Goal: Transaction & Acquisition: Purchase product/service

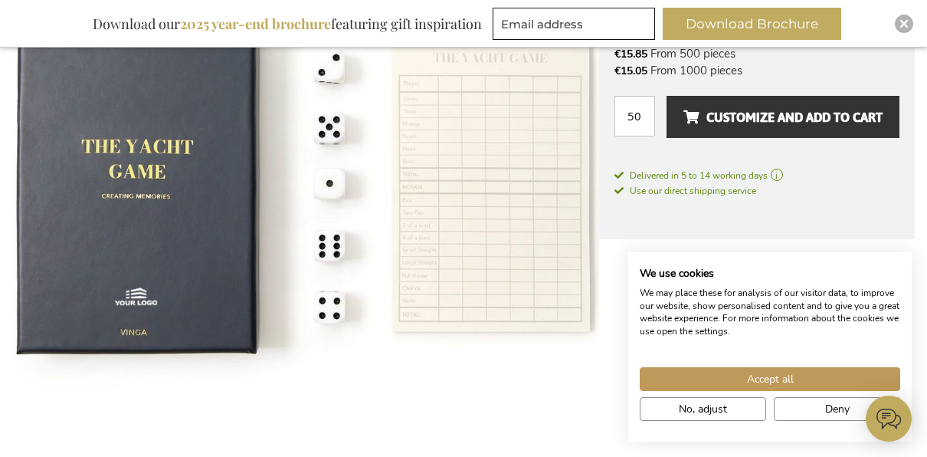
scroll to position [357, 0]
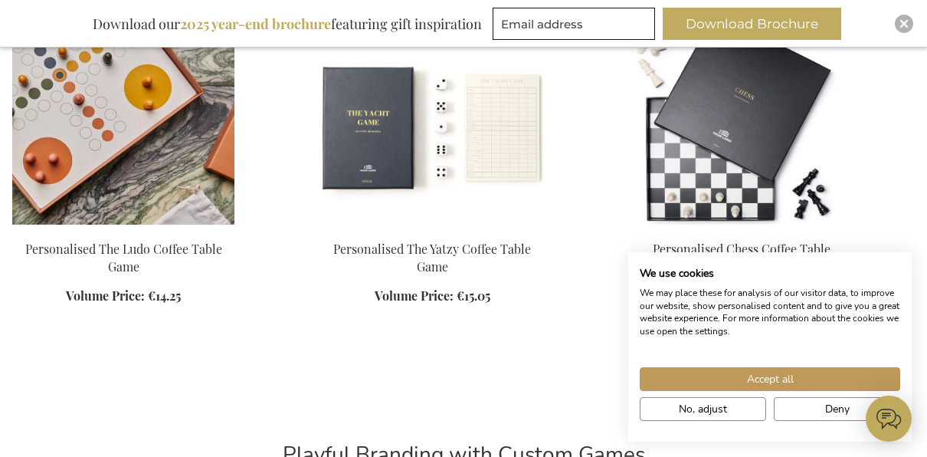
scroll to position [1379, 0]
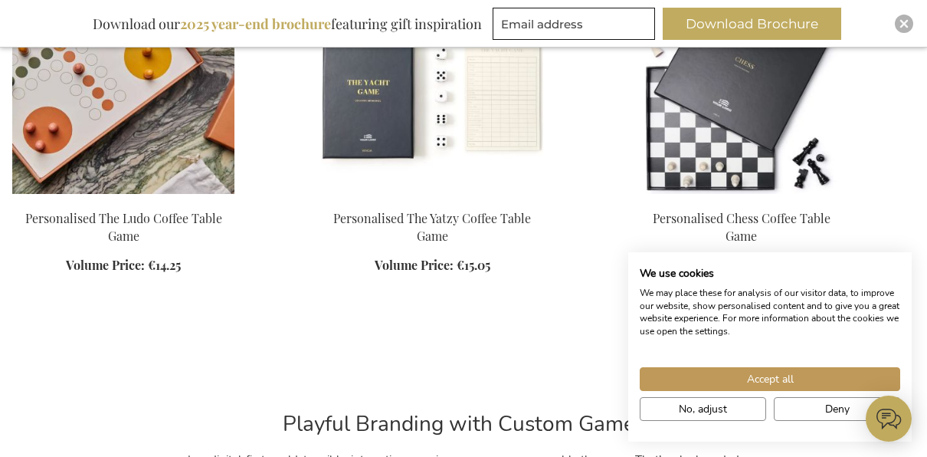
click at [76, 157] on img at bounding box center [123, 86] width 222 height 214
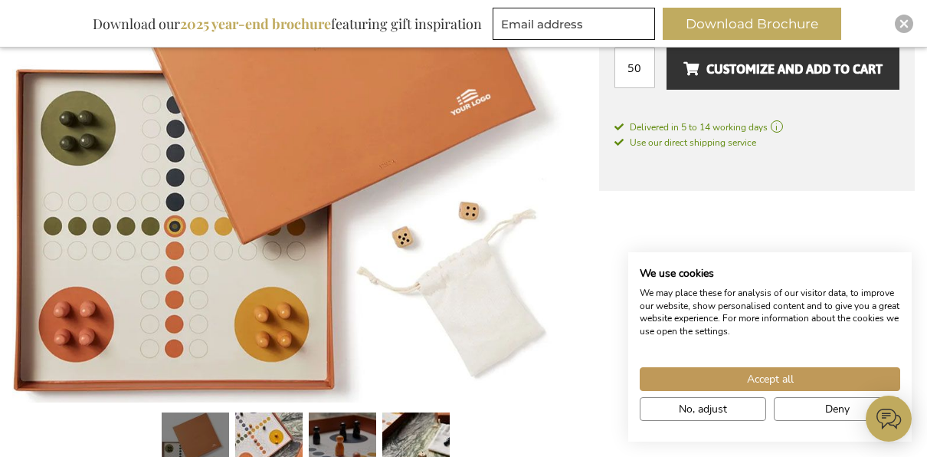
click at [355, 439] on link at bounding box center [342, 448] width 67 height 84
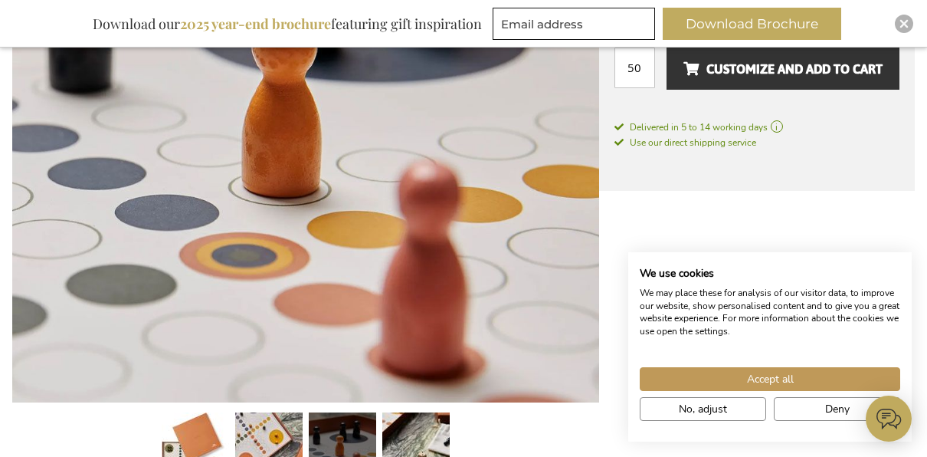
click at [509, 438] on div at bounding box center [305, 448] width 587 height 84
